Goal: Transaction & Acquisition: Purchase product/service

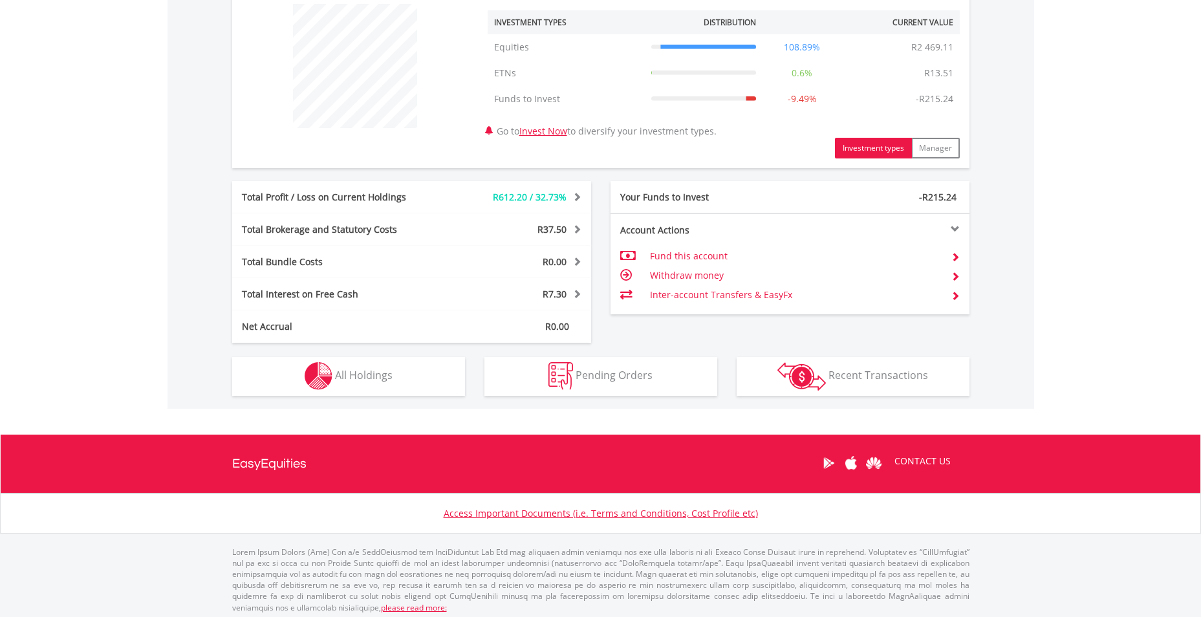
scroll to position [503, 0]
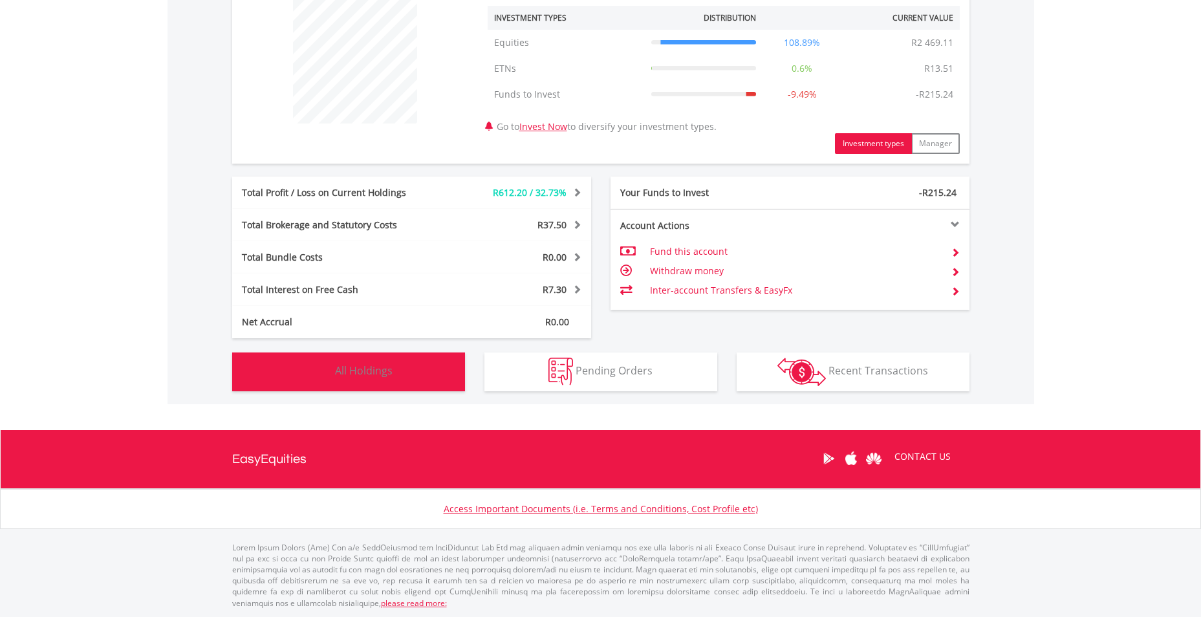
click at [356, 374] on span "All Holdings" at bounding box center [364, 370] width 58 height 14
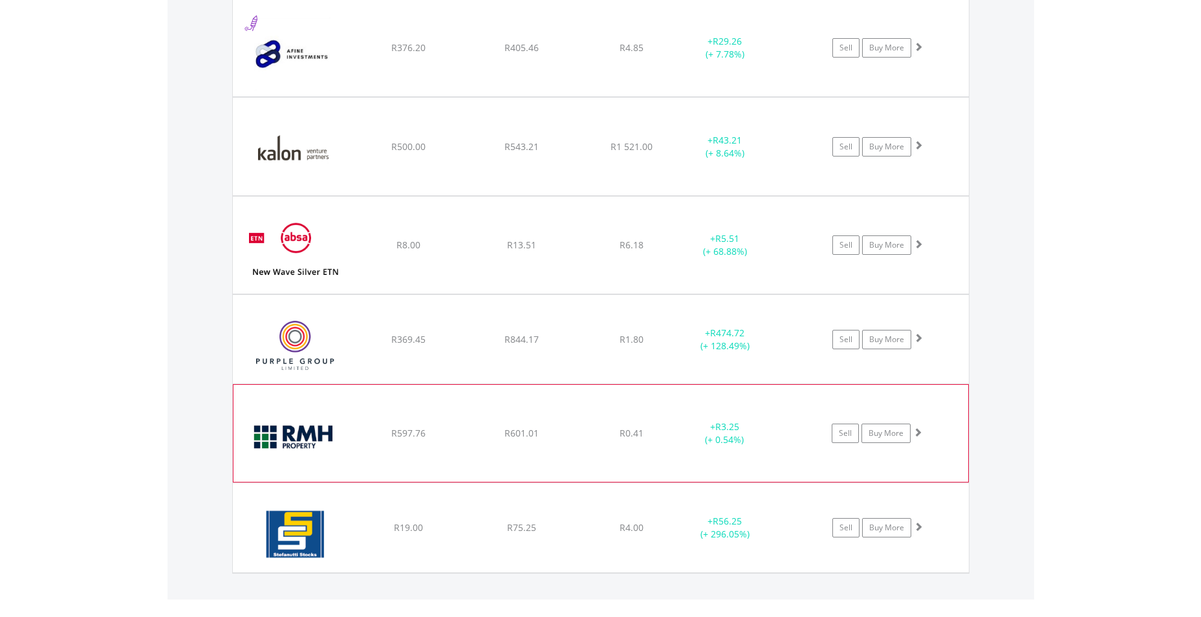
scroll to position [1062, 0]
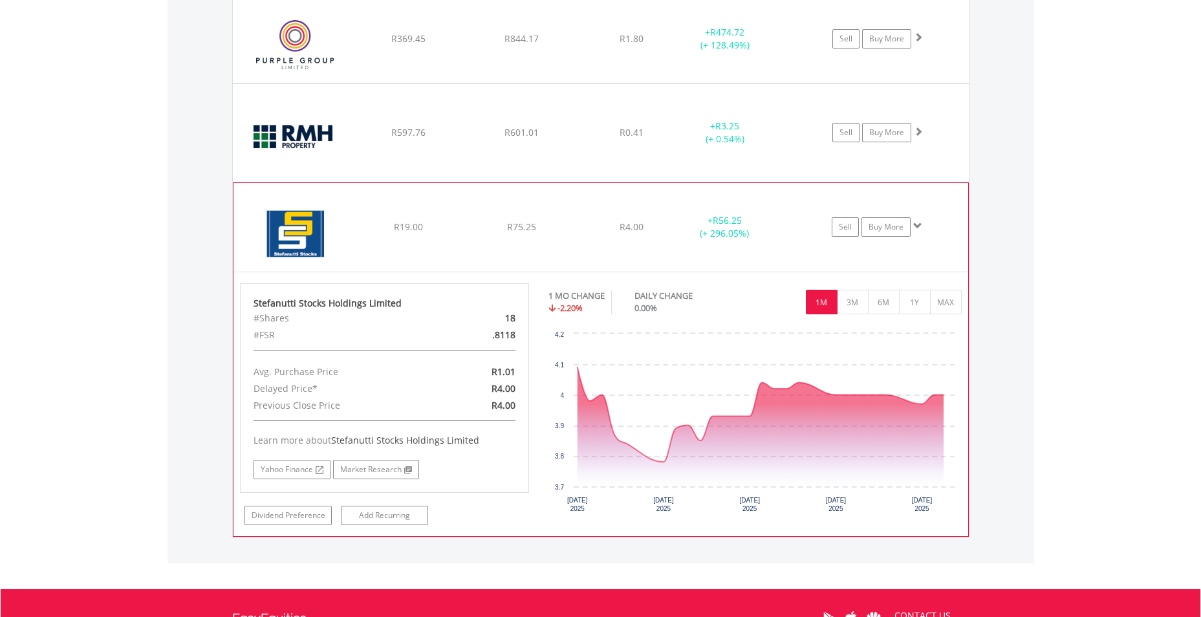
scroll to position [1321, 0]
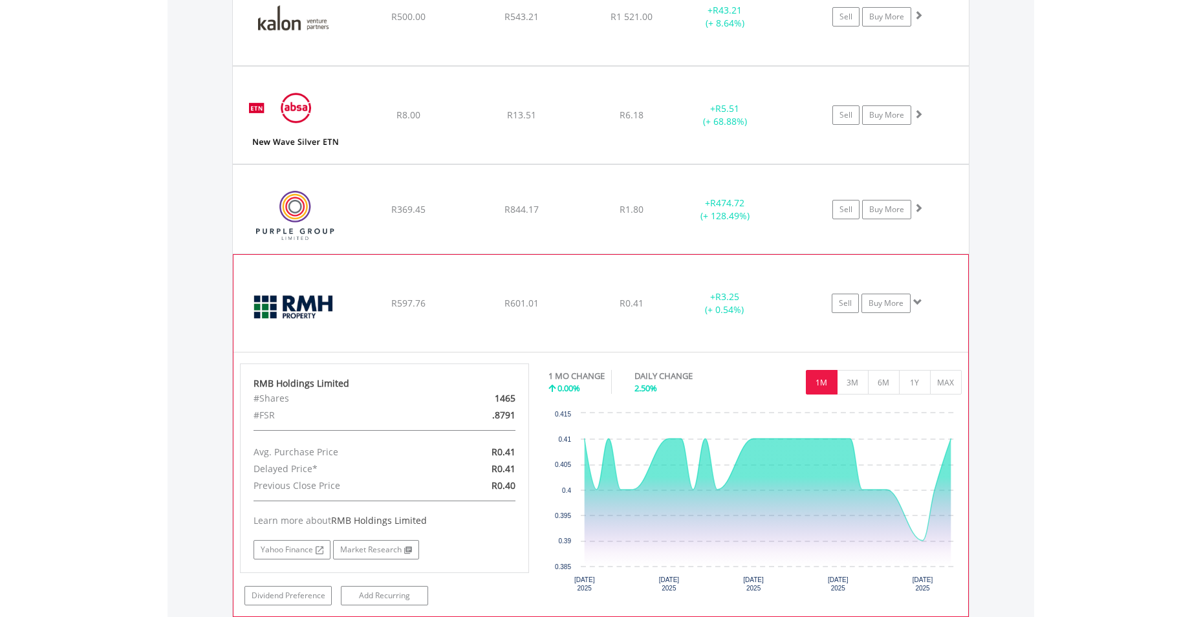
scroll to position [1127, 0]
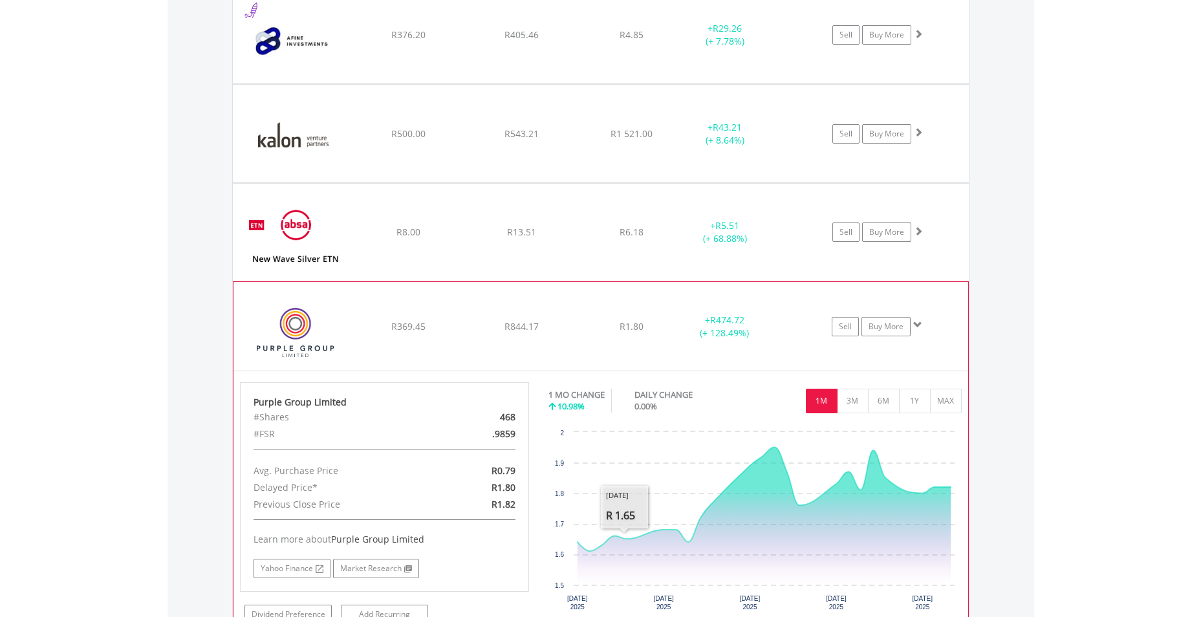
scroll to position [998, 0]
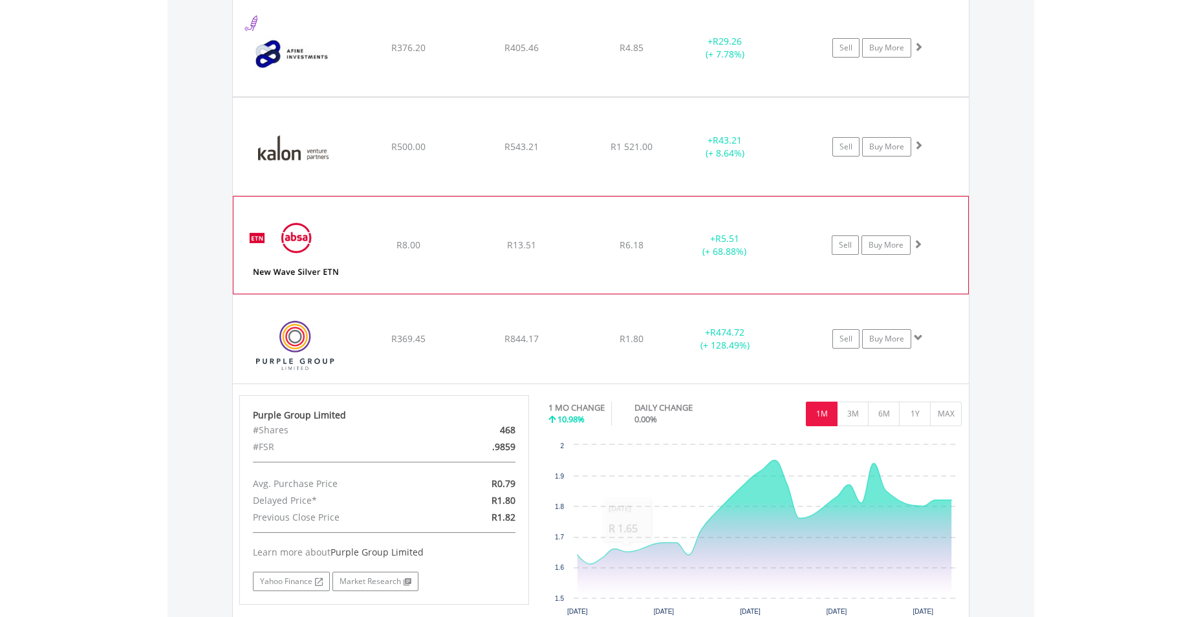
click at [577, 54] on div "R13.51" at bounding box center [521, 47] width 111 height 13
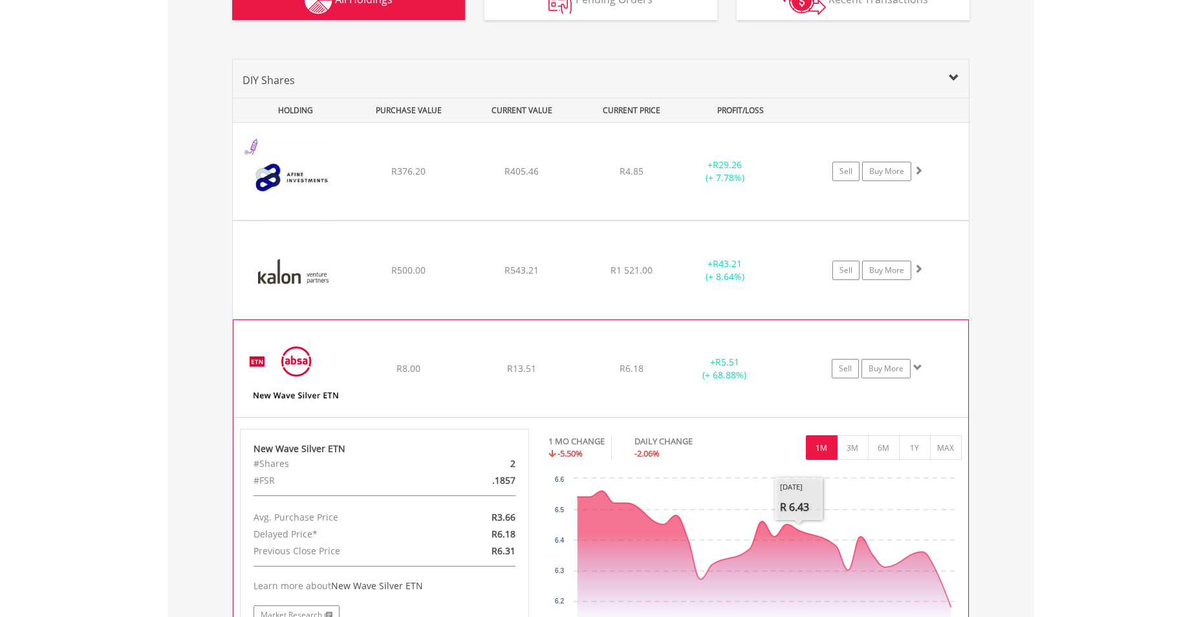
scroll to position [868, 0]
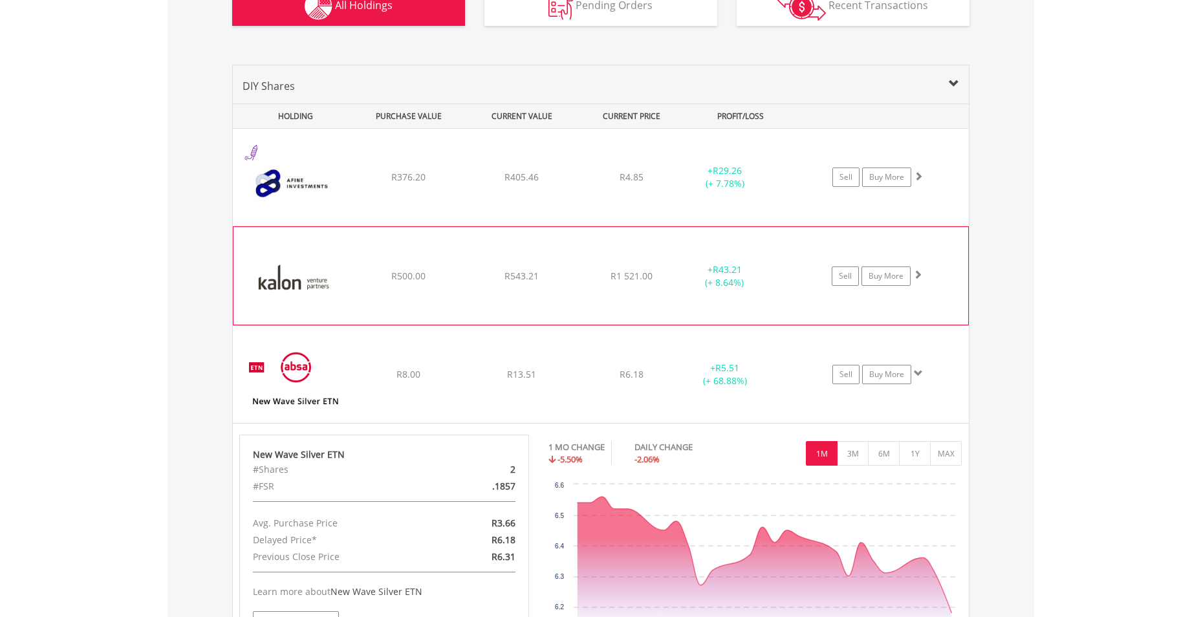
click at [553, 184] on div "R543.21" at bounding box center [521, 177] width 111 height 13
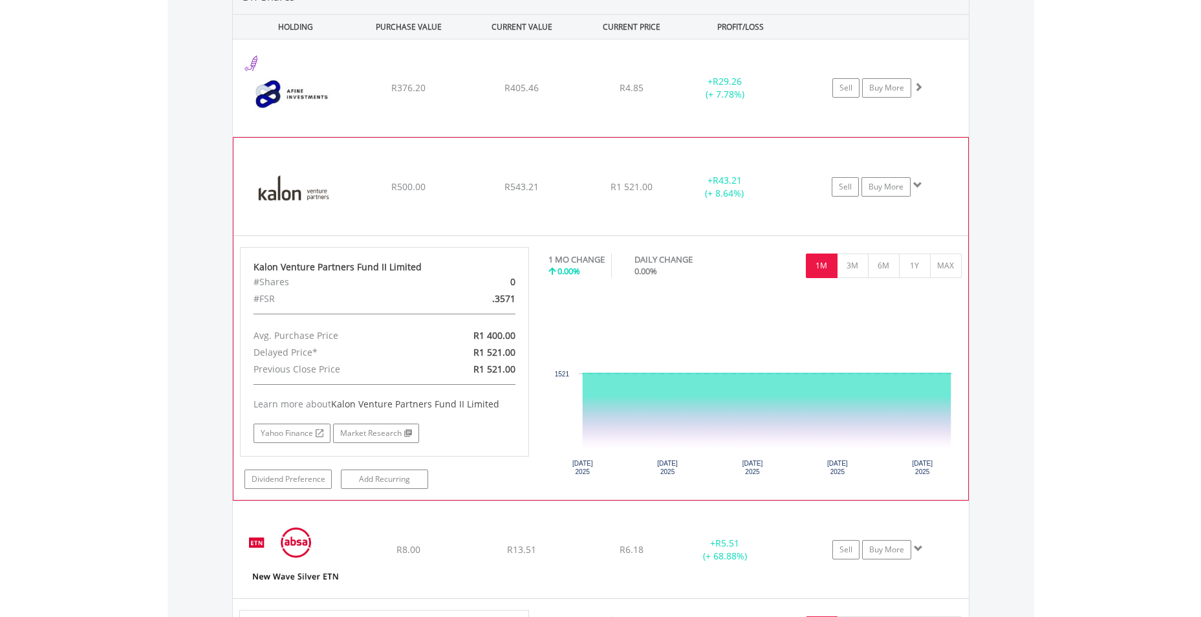
scroll to position [998, 0]
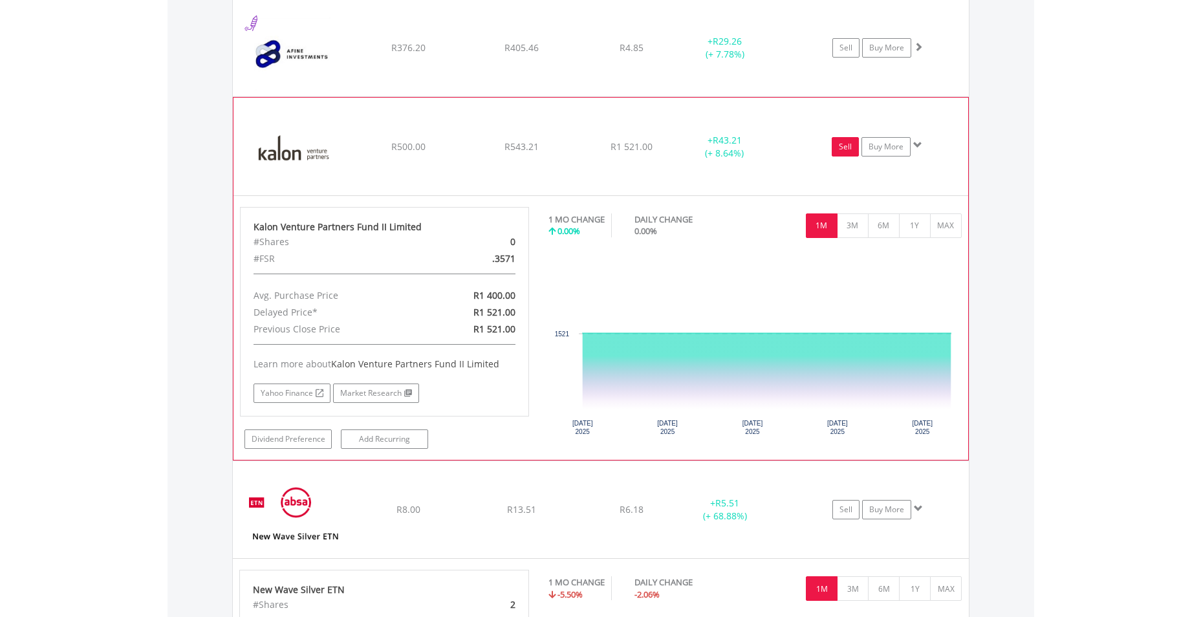
click at [848, 149] on link "Sell" at bounding box center [845, 146] width 27 height 19
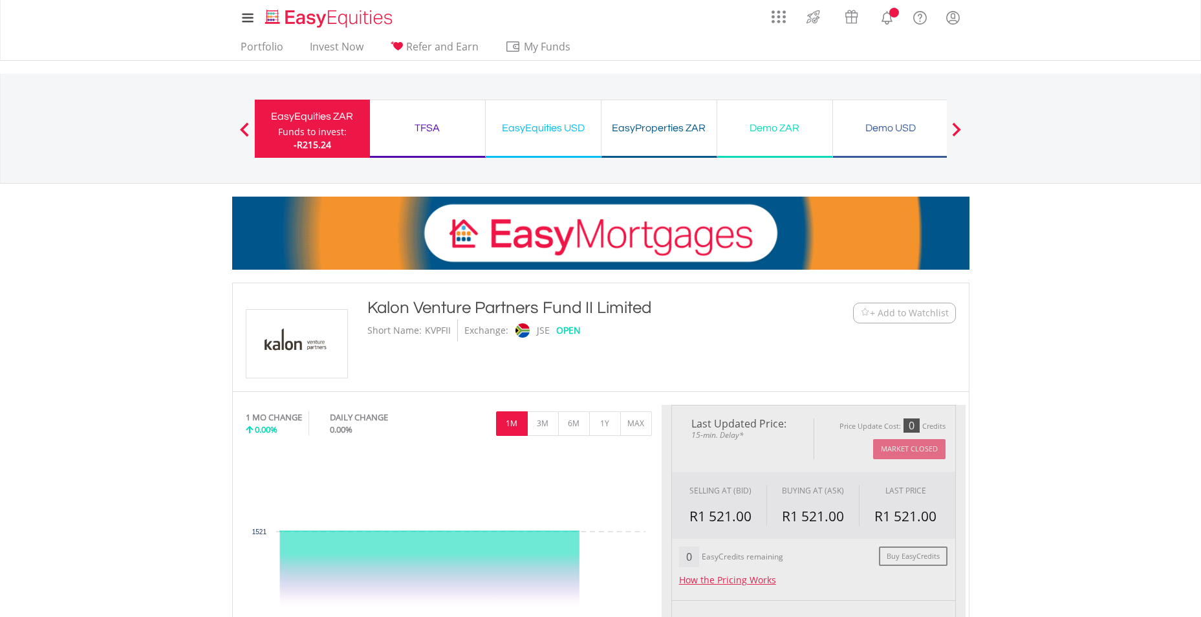
type input "******"
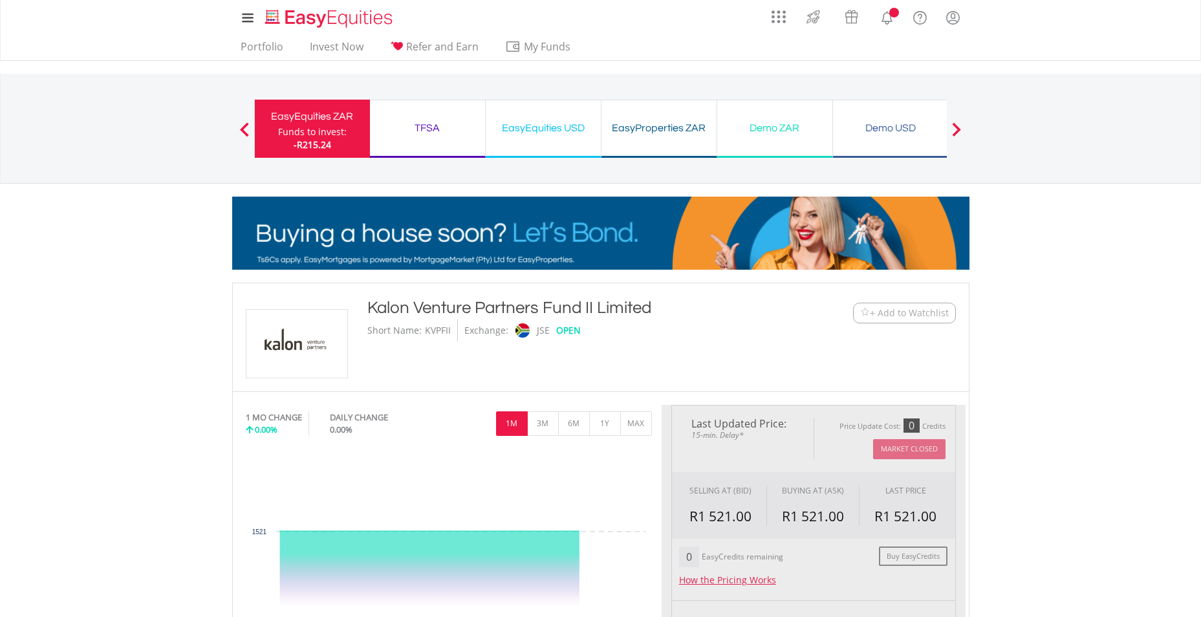
type input "******"
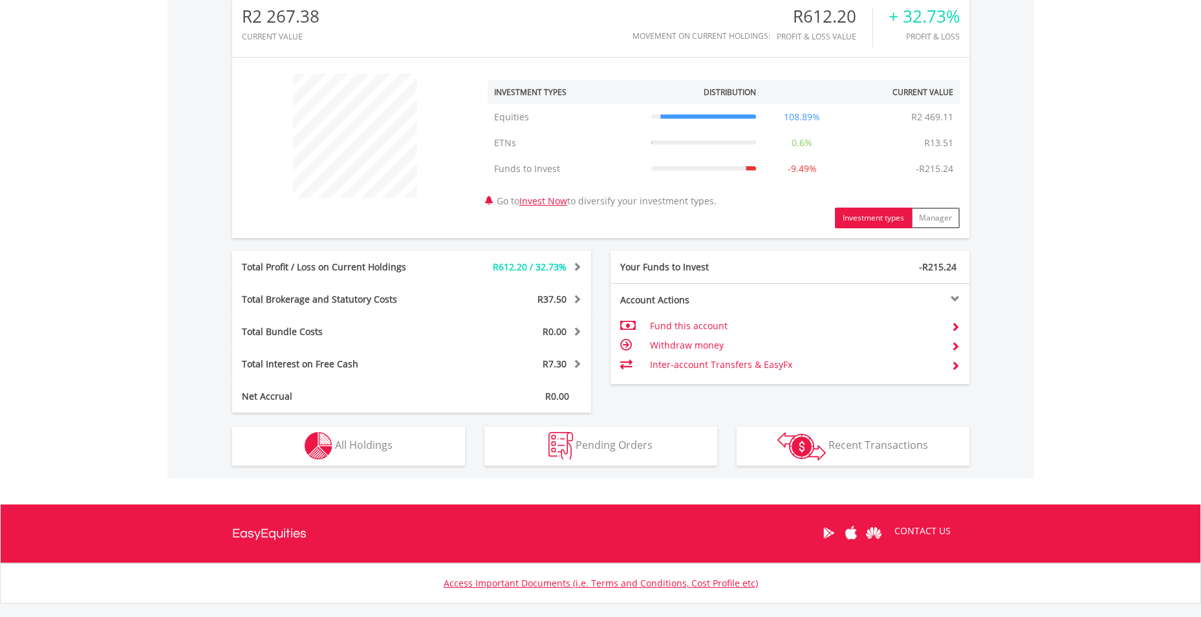
scroll to position [503, 0]
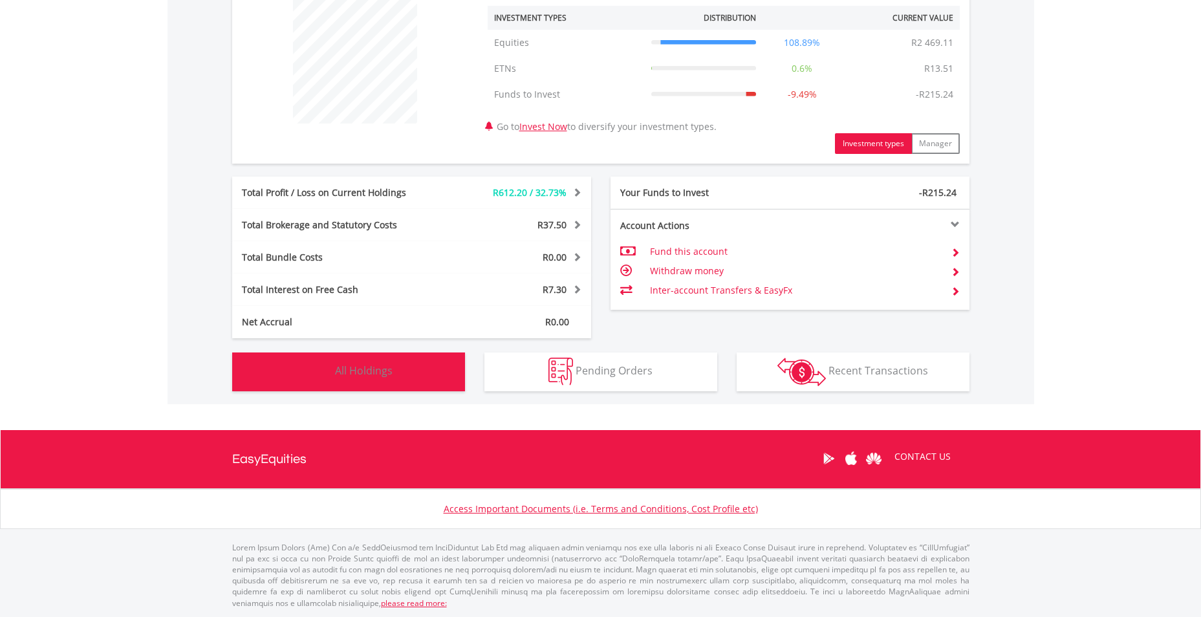
click at [373, 369] on span "All Holdings" at bounding box center [364, 370] width 58 height 14
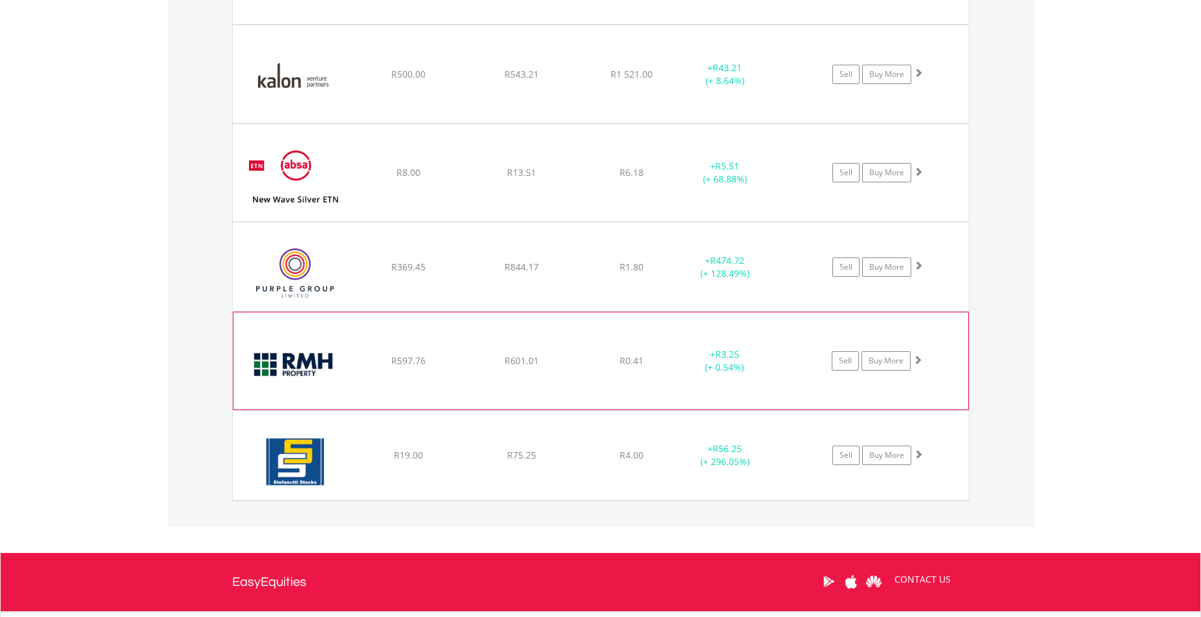
scroll to position [1127, 0]
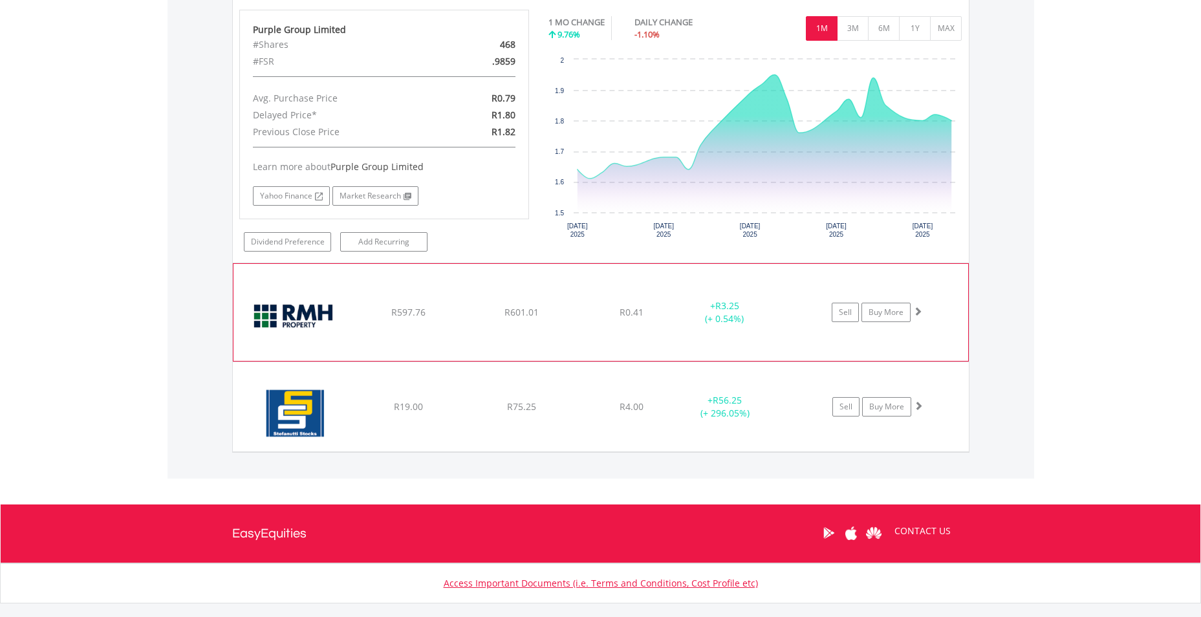
scroll to position [1386, 0]
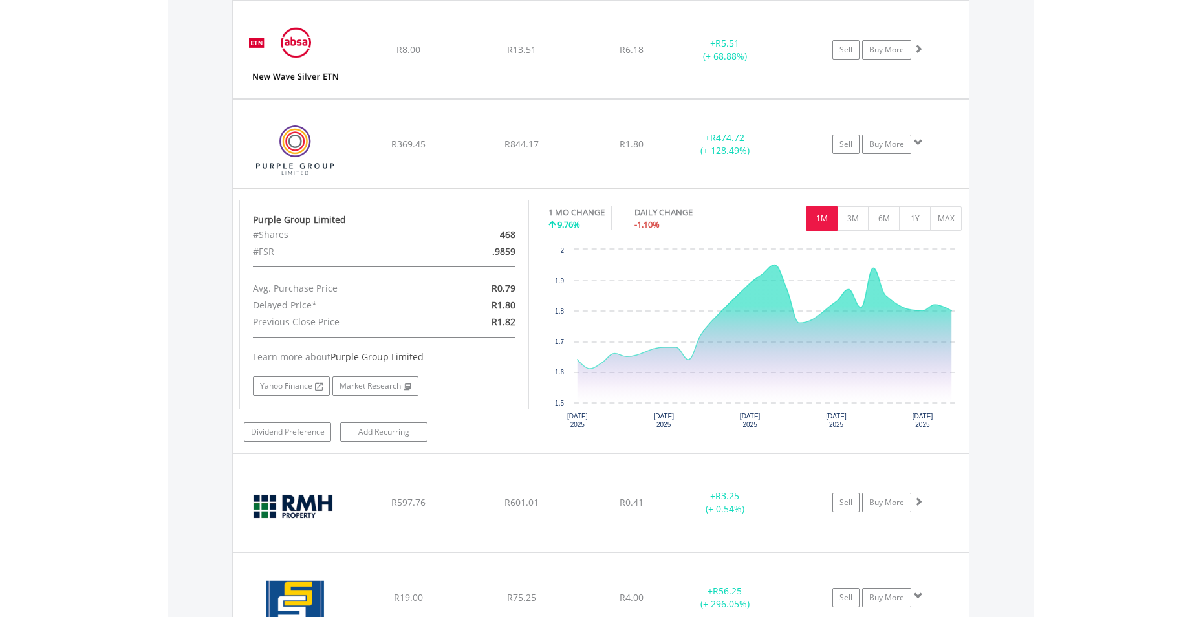
scroll to position [1205, 0]
